Goal: Information Seeking & Learning: Learn about a topic

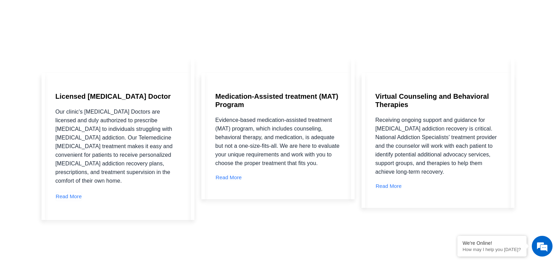
scroll to position [1211, 0]
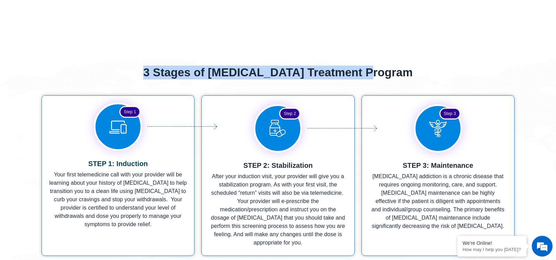
drag, startPoint x: 159, startPoint y: 28, endPoint x: 397, endPoint y: 36, distance: 238.5
click at [397, 66] on h2 "3 Stages of [MEDICAL_DATA] Treatment Program" at bounding box center [277, 73] width 431 height 14
drag, startPoint x: 402, startPoint y: 33, endPoint x: 164, endPoint y: 25, distance: 238.5
click at [164, 66] on h2 "3 Stages of [MEDICAL_DATA] Treatment Program" at bounding box center [277, 73] width 431 height 14
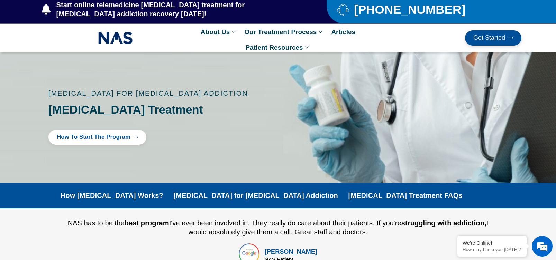
scroll to position [0, 0]
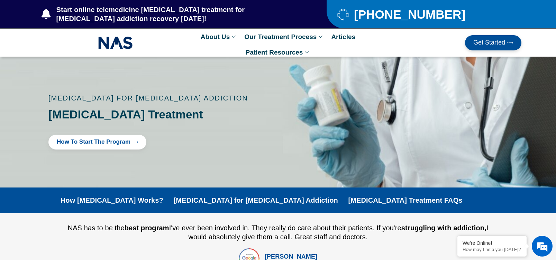
drag, startPoint x: 255, startPoint y: 164, endPoint x: 318, endPoint y: 92, distance: 95.2
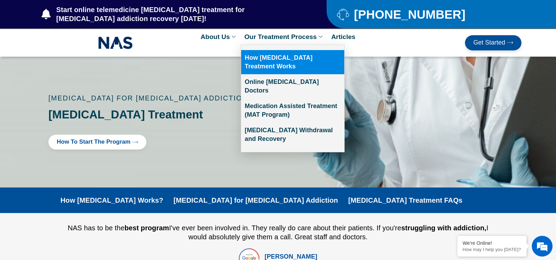
click at [289, 61] on link "How [MEDICAL_DATA] Treatment Works" at bounding box center [292, 62] width 103 height 24
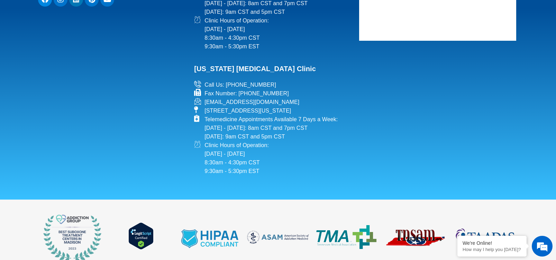
scroll to position [3115, 0]
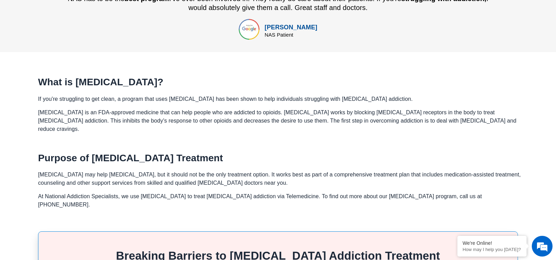
scroll to position [104, 0]
